Goal: Task Accomplishment & Management: Complete application form

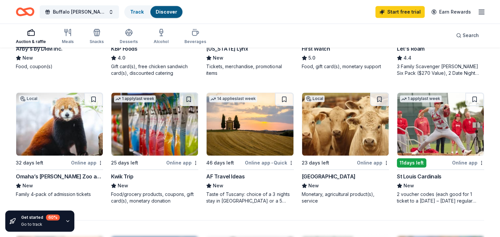
scroll to position [395, 0]
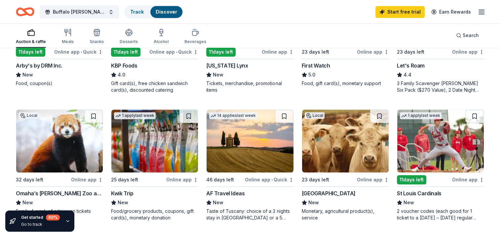
click at [150, 155] on img at bounding box center [154, 140] width 87 height 63
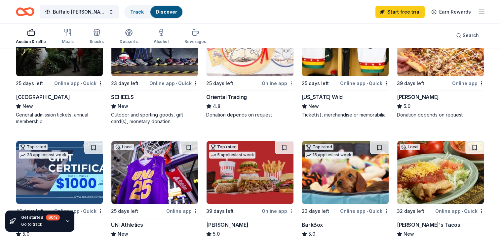
scroll to position [65, 0]
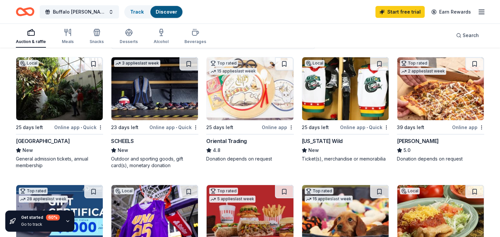
click at [415, 110] on img at bounding box center [440, 88] width 87 height 63
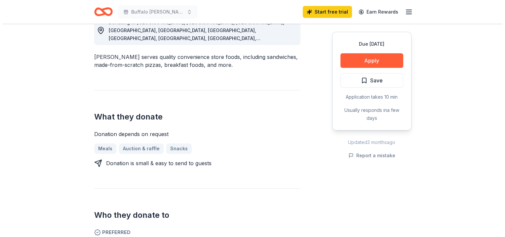
scroll to position [198, 0]
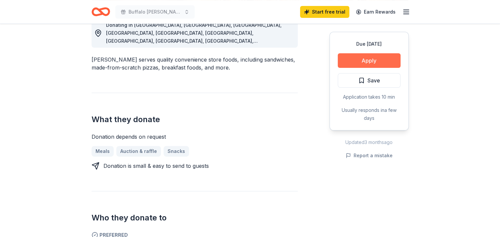
click at [345, 59] on button "Apply" at bounding box center [369, 60] width 63 height 15
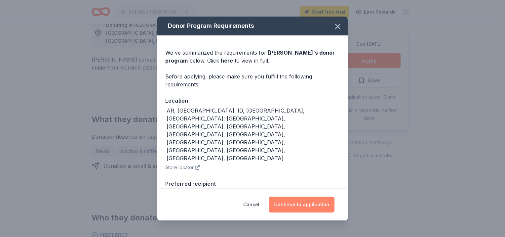
click at [293, 205] on button "Continue to application" at bounding box center [302, 204] width 66 height 16
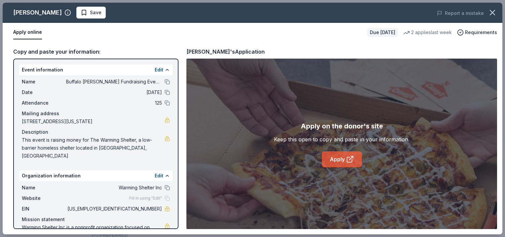
click at [339, 160] on link "Apply" at bounding box center [342, 159] width 40 height 16
